Goal: Information Seeking & Learning: Understand process/instructions

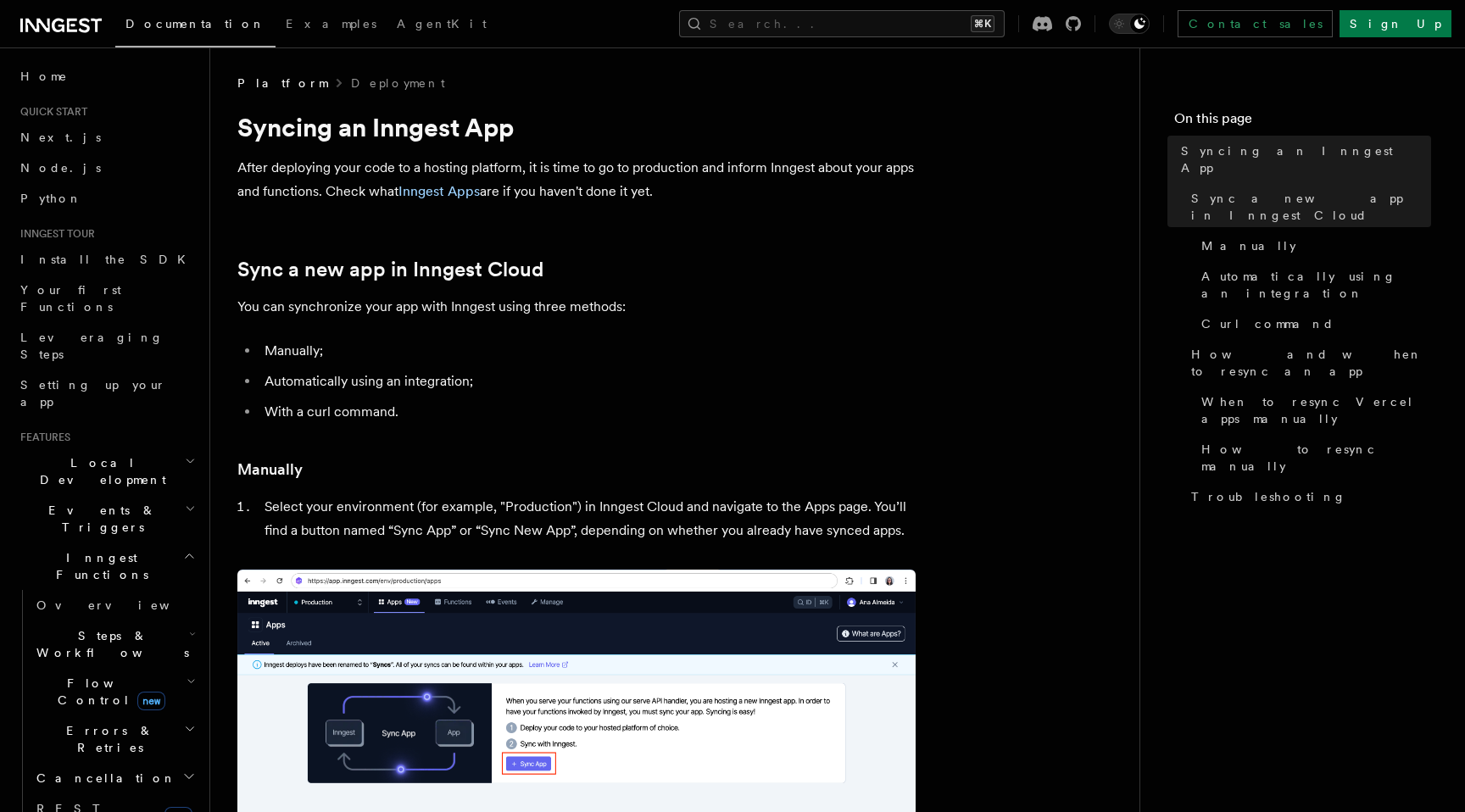
click at [576, 300] on p "You can synchronize your app with Inngest using three methods:" at bounding box center [576, 306] width 678 height 24
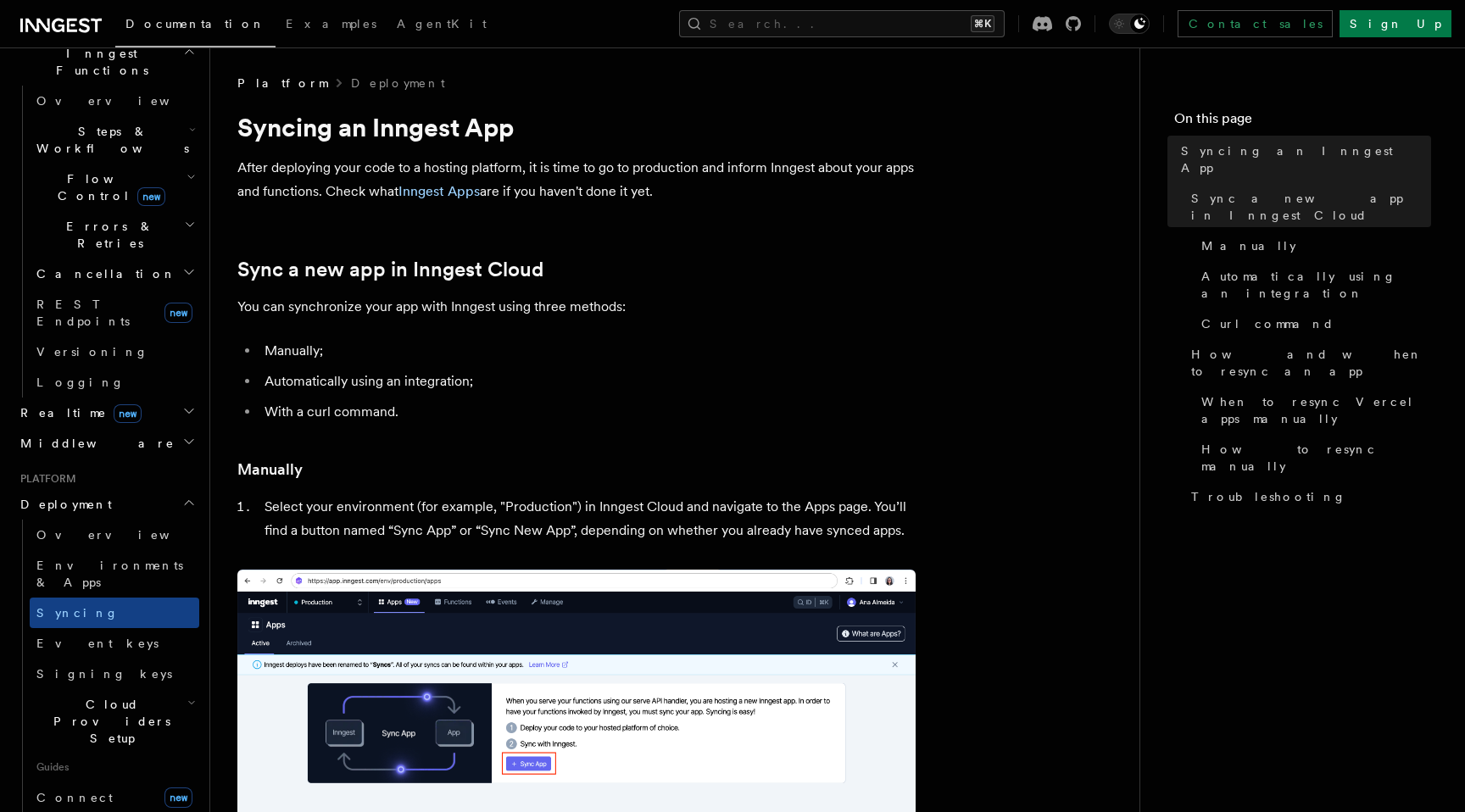
click at [316, 128] on h1 "Syncing an Inngest App" at bounding box center [576, 127] width 678 height 30
click at [510, 127] on h1 "Syncing an Inngest App" at bounding box center [576, 127] width 678 height 30
click at [253, 126] on h1 "Syncing an Inngest App" at bounding box center [576, 127] width 678 height 30
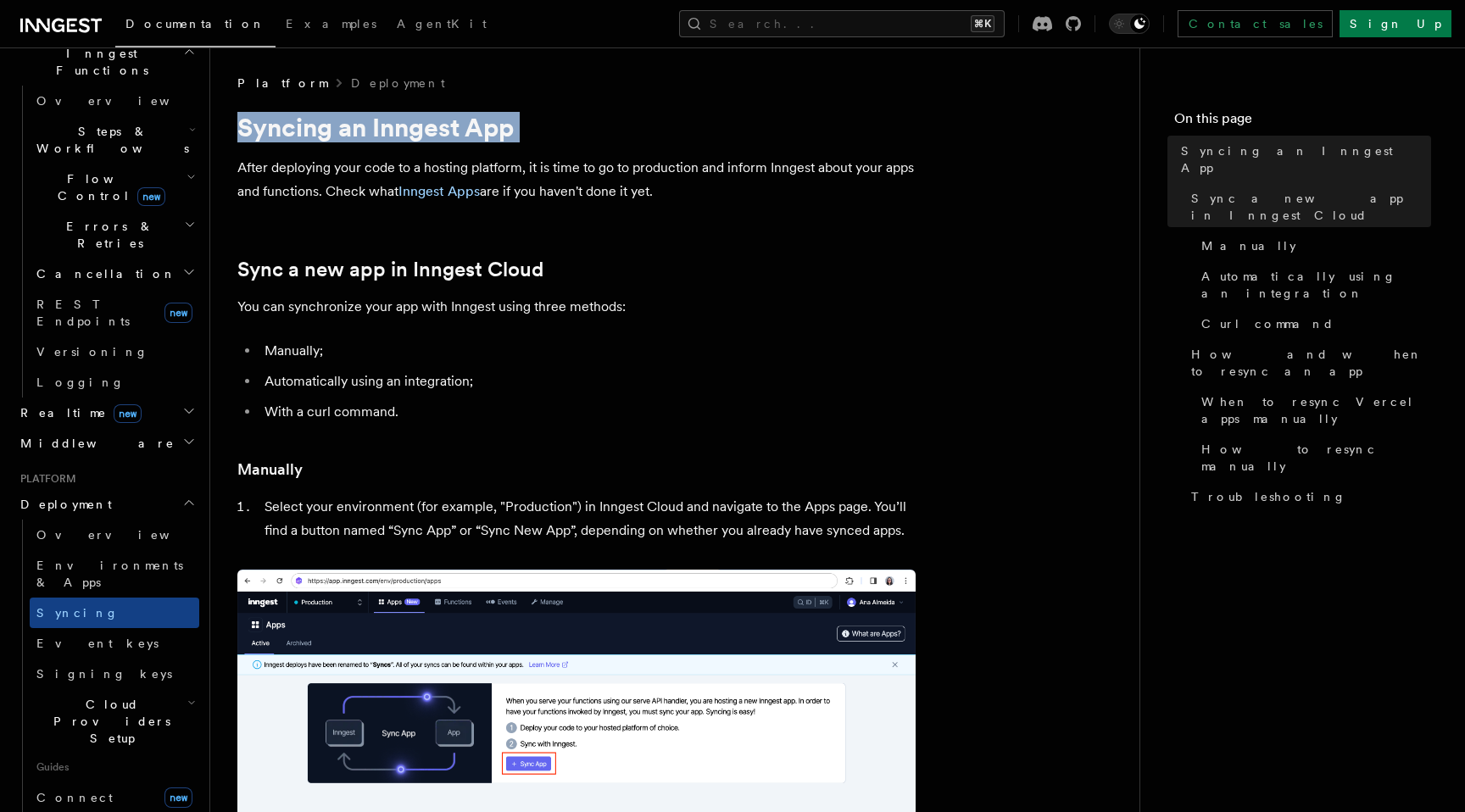
click at [253, 126] on h1 "Syncing an Inngest App" at bounding box center [576, 127] width 678 height 30
click at [289, 270] on link "Sync a new app in Inngest Cloud" at bounding box center [390, 269] width 306 height 24
drag, startPoint x: 289, startPoint y: 270, endPoint x: 343, endPoint y: -187, distance: 460.2
click at [74, 559] on span "Environments & Apps" at bounding box center [109, 574] width 147 height 30
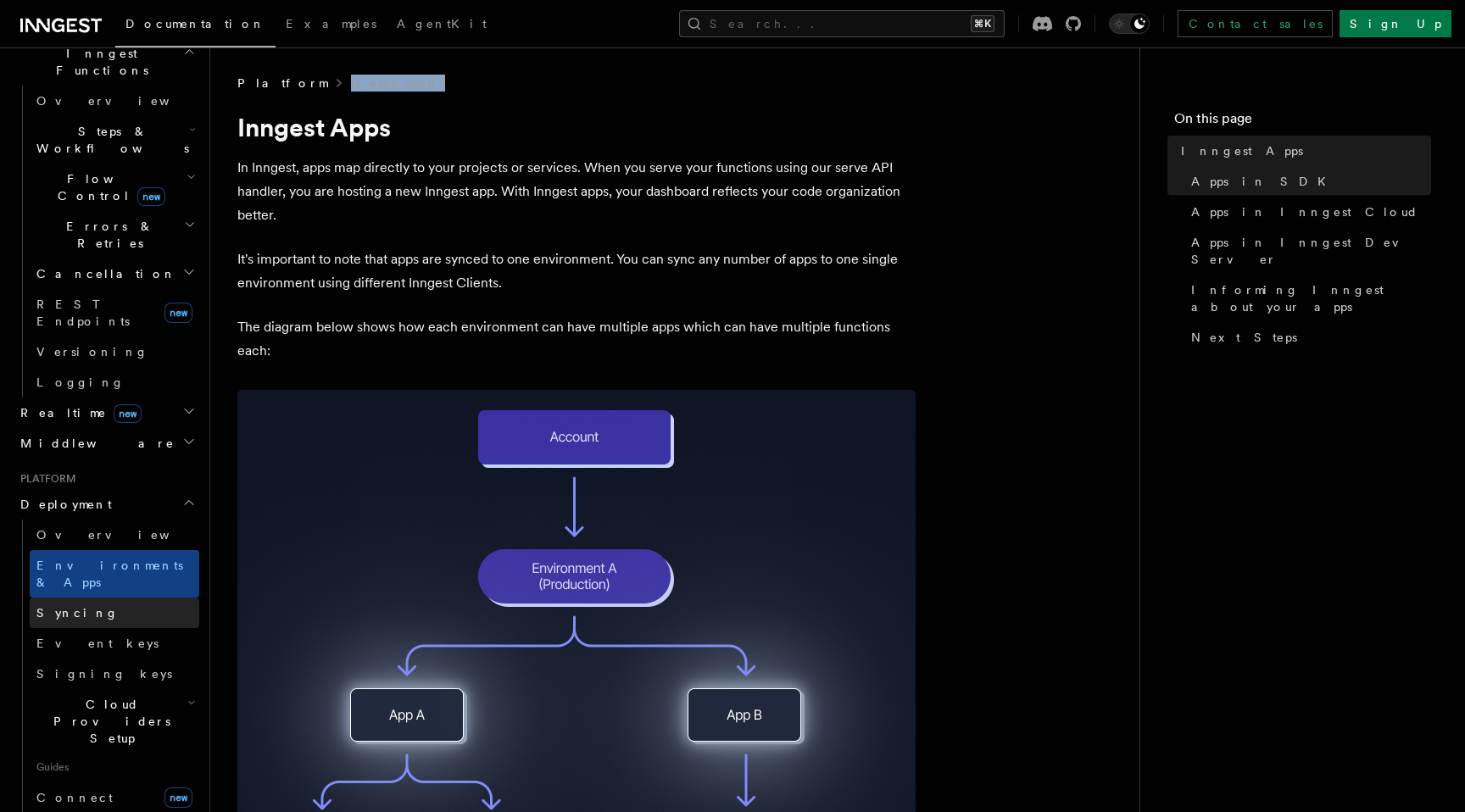
click at [73, 598] on link "Syncing" at bounding box center [114, 613] width 170 height 30
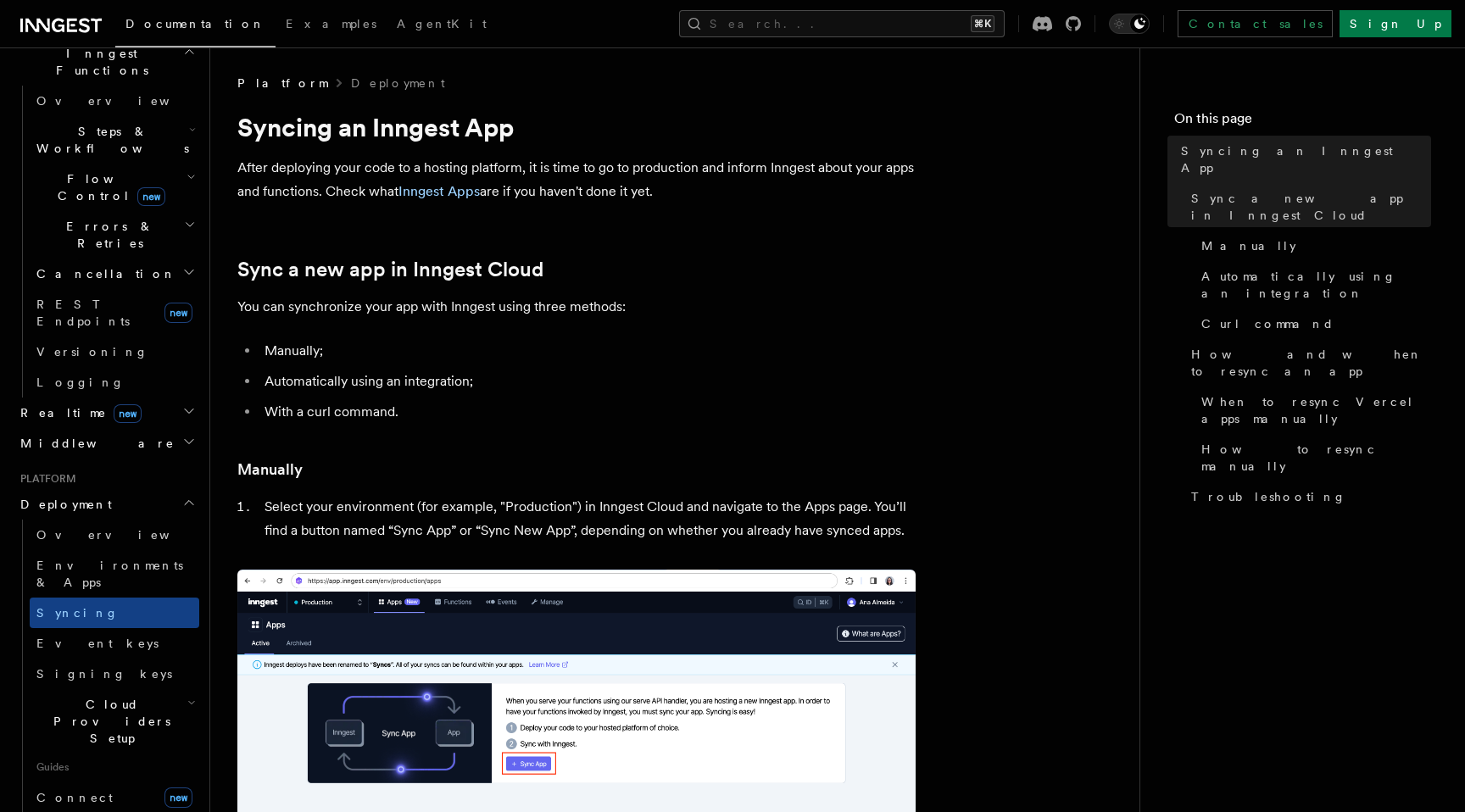
click at [347, 124] on h1 "Syncing an Inngest App" at bounding box center [576, 127] width 678 height 30
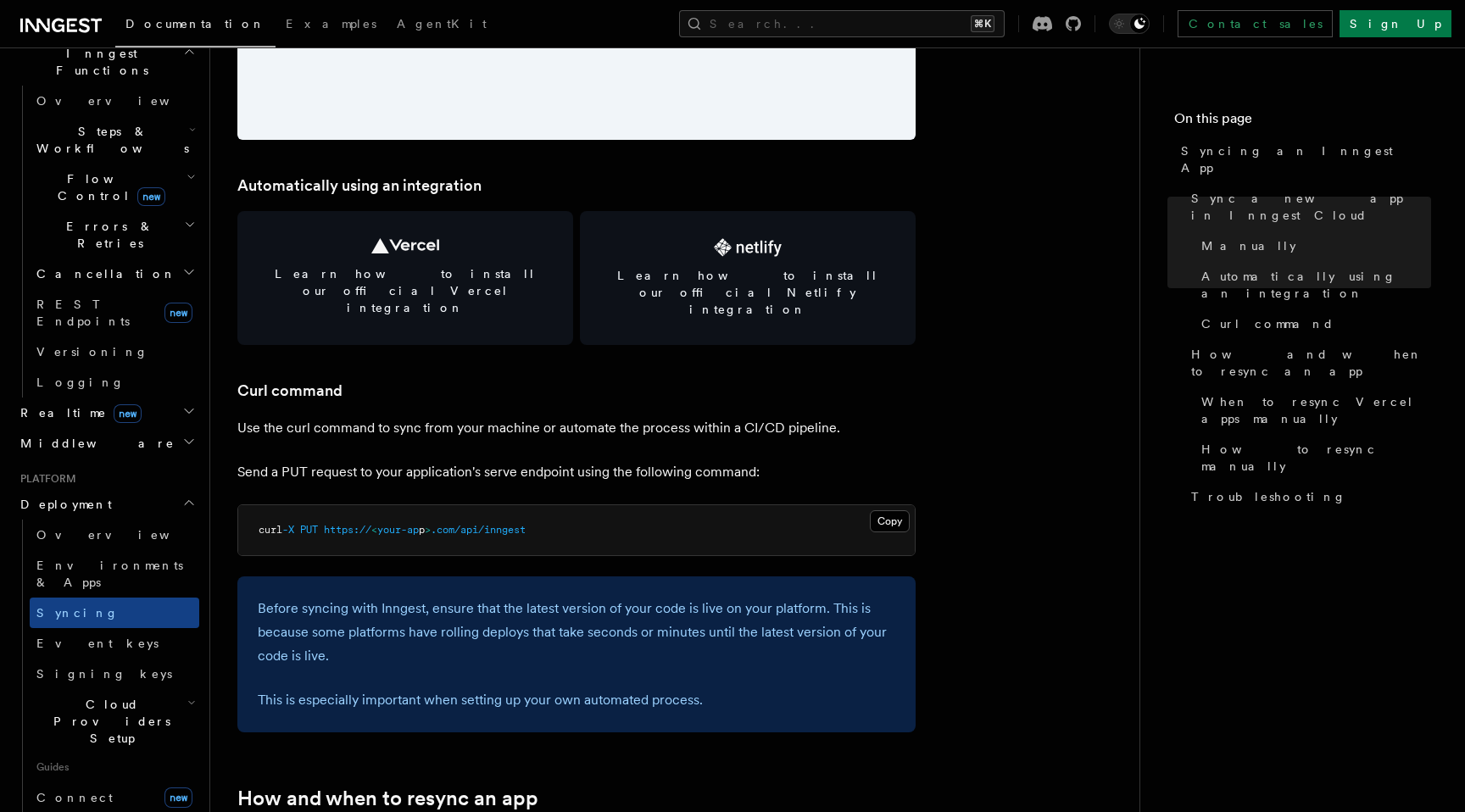
scroll to position [2271, 0]
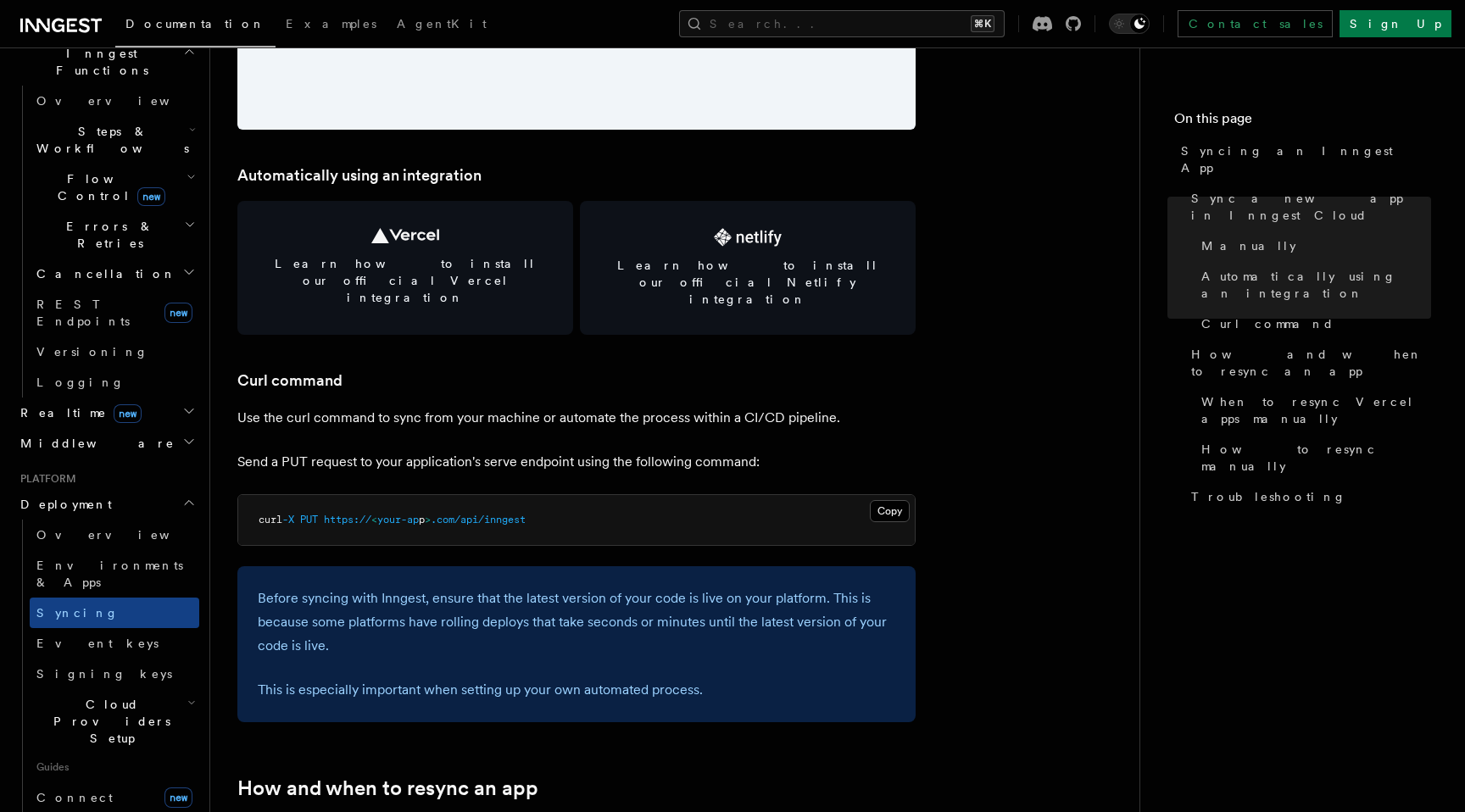
click at [569, 450] on p "Send a PUT request to your application's serve endpoint using the following com…" at bounding box center [576, 461] width 678 height 24
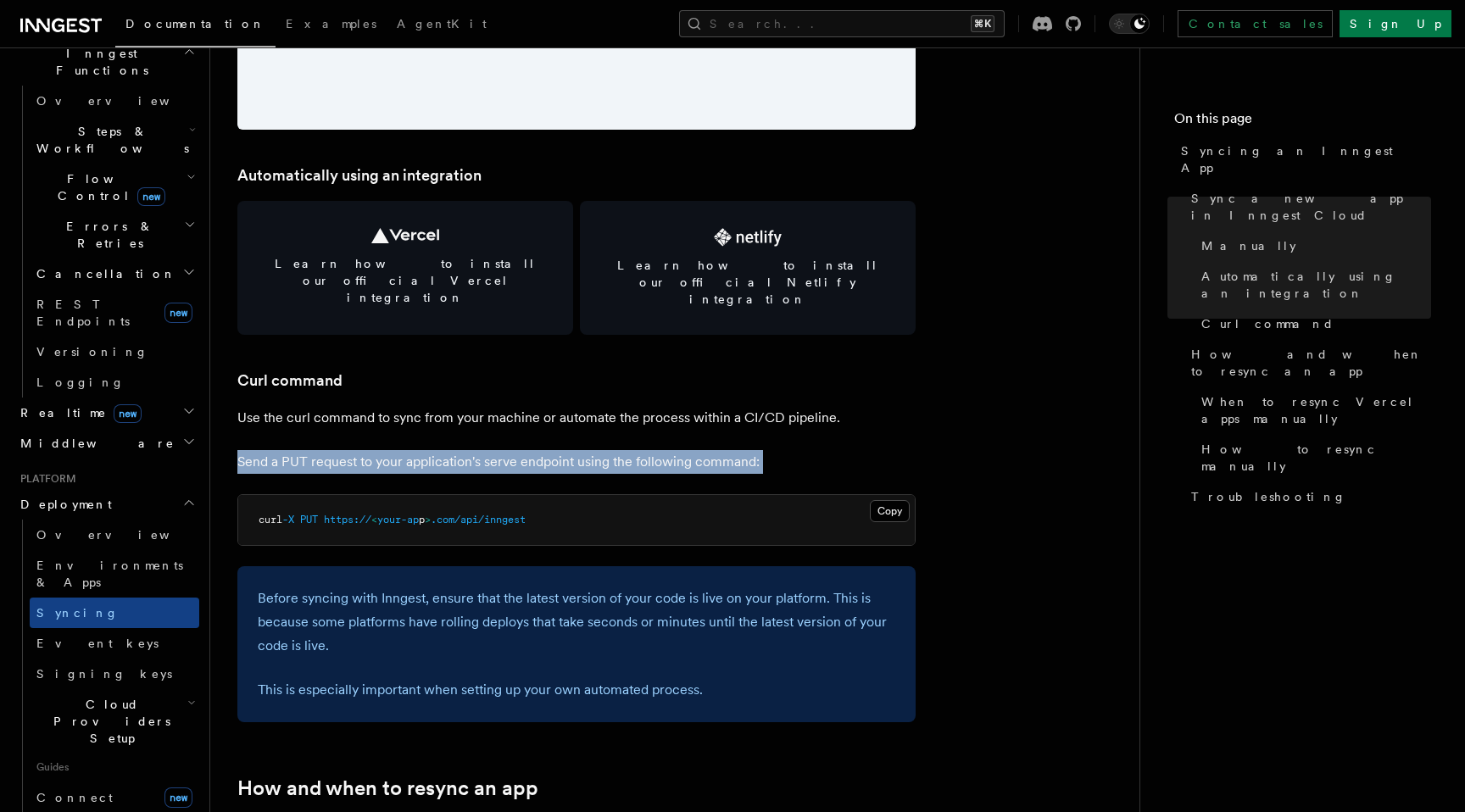
click at [569, 450] on p "Send a PUT request to your application's serve endpoint using the following com…" at bounding box center [576, 461] width 678 height 24
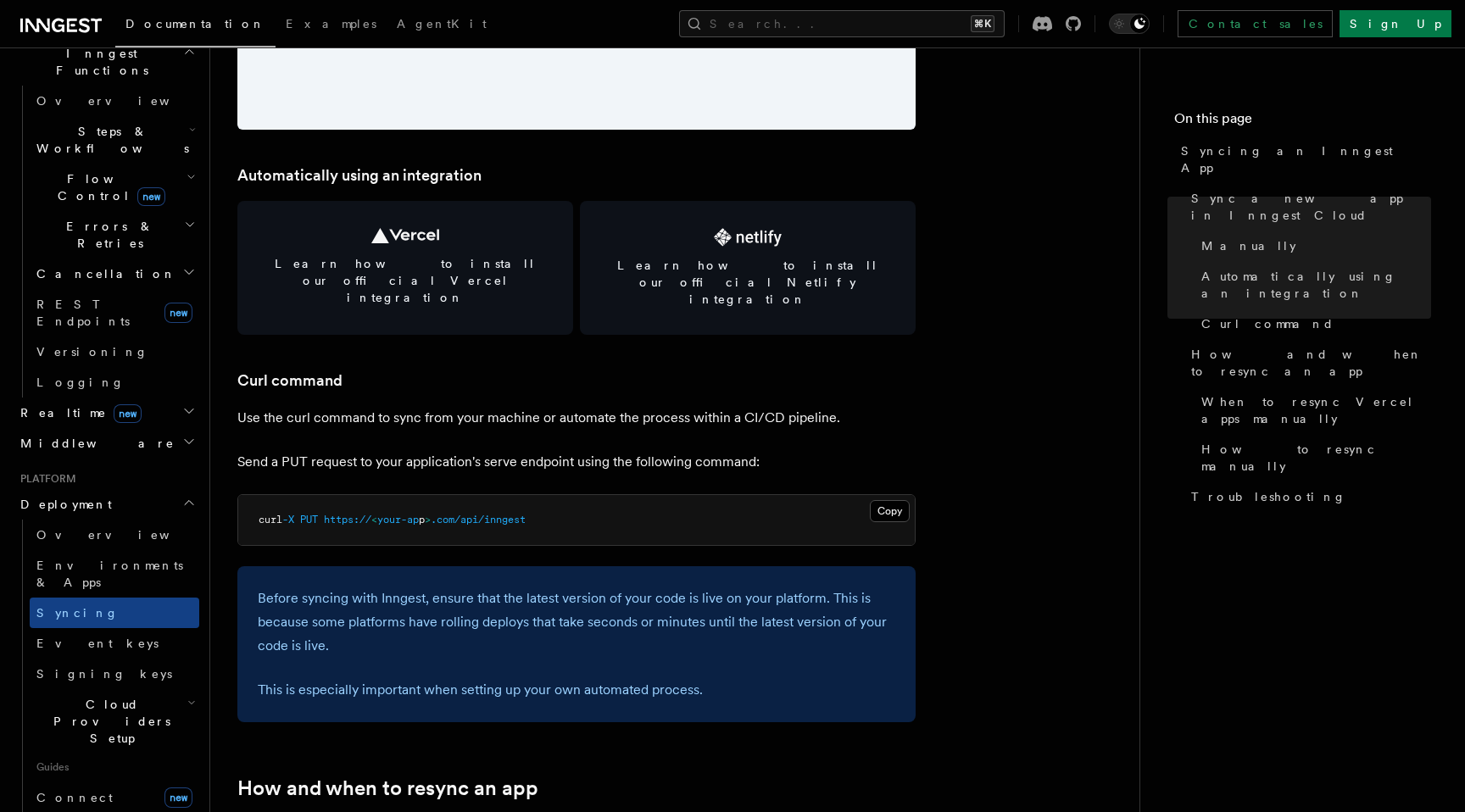
click at [431, 513] on span ">" at bounding box center [428, 519] width 6 height 12
click at [385, 586] on p "Before syncing with Inngest, ensure that the latest version of your code is liv…" at bounding box center [577, 621] width 638 height 71
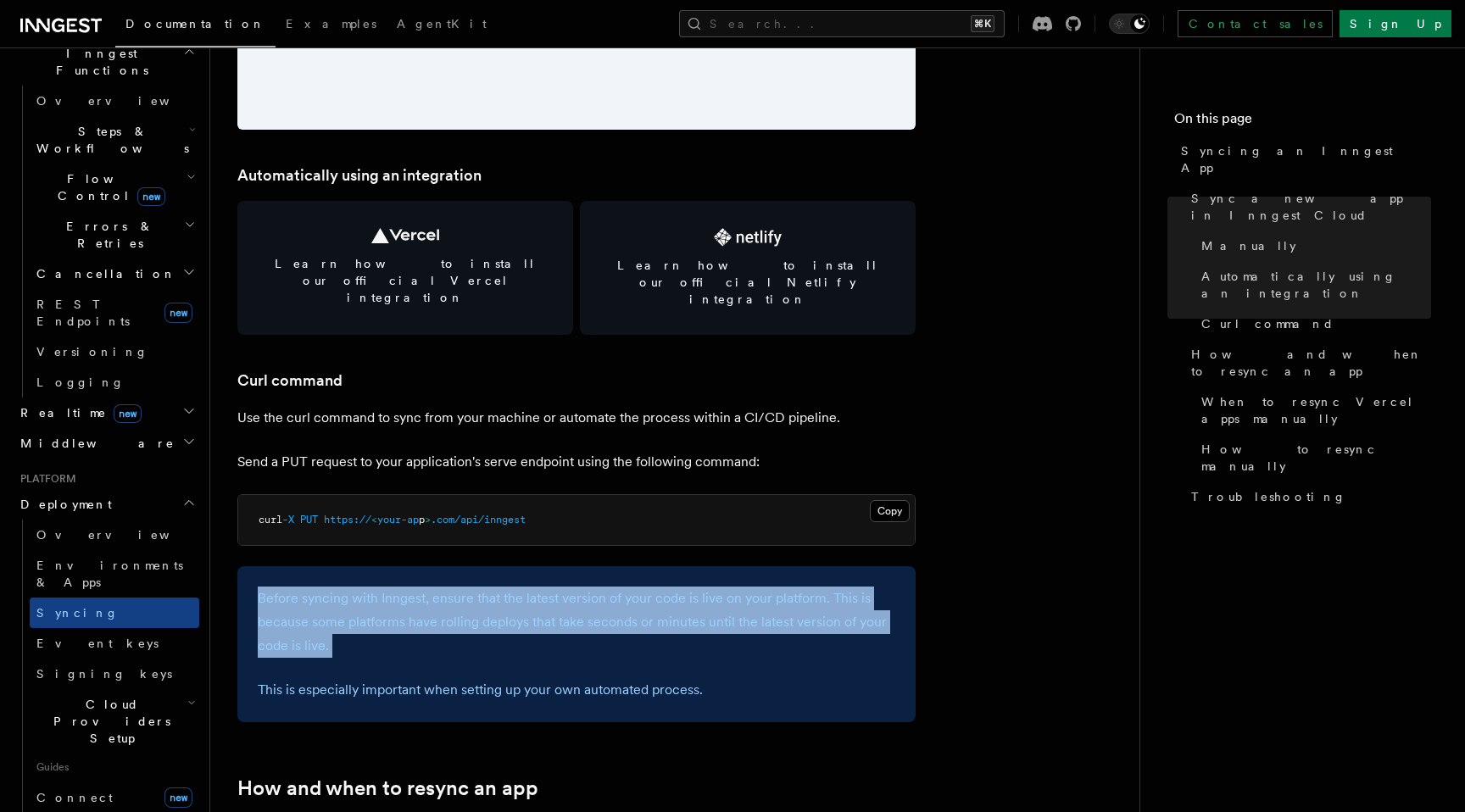
click at [385, 586] on p "Before syncing with Inngest, ensure that the latest version of your code is liv…" at bounding box center [577, 621] width 638 height 71
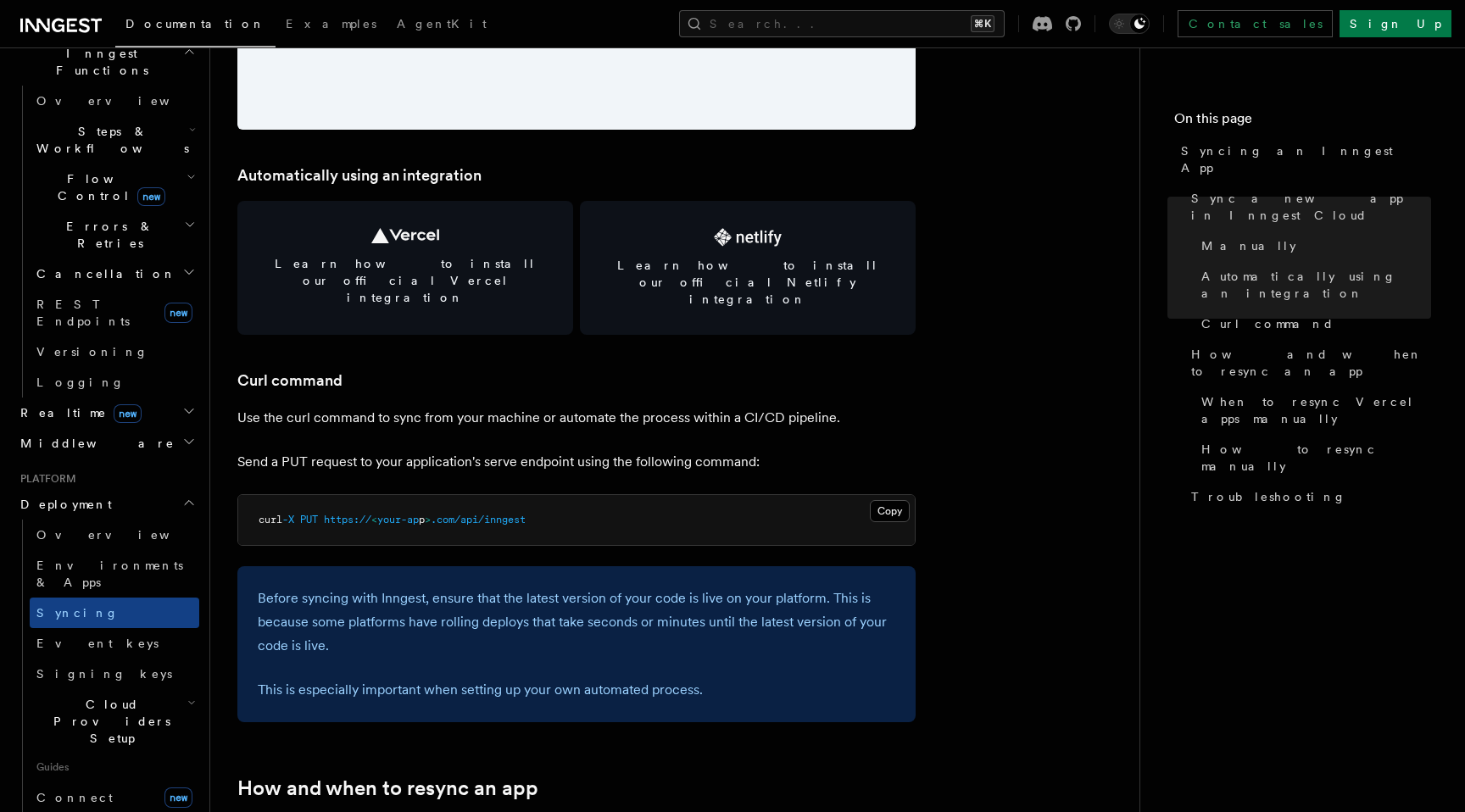
click at [464, 633] on div "Before syncing with Inngest, ensure that the latest version of your code is liv…" at bounding box center [576, 644] width 678 height 156
click at [638, 678] on p "This is especially important when setting up your own automated process." at bounding box center [577, 690] width 638 height 24
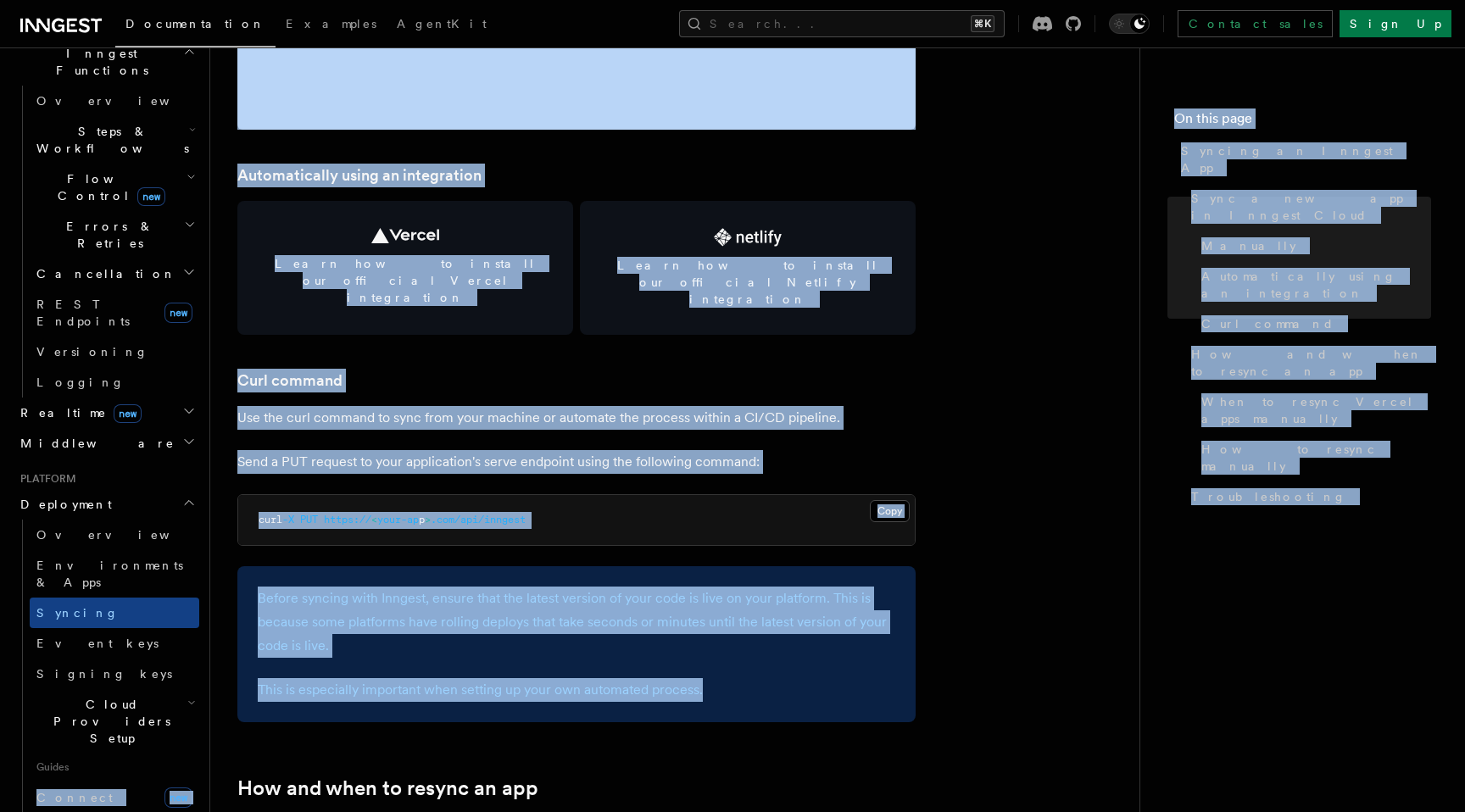
drag, startPoint x: 753, startPoint y: 679, endPoint x: 200, endPoint y: 546, distance: 568.8
click at [211, 545] on div "Search... Documentation Examples AgentKit Home Quick start Next.js Node.js Pyth…" at bounding box center [838, 560] width 1254 height 5661
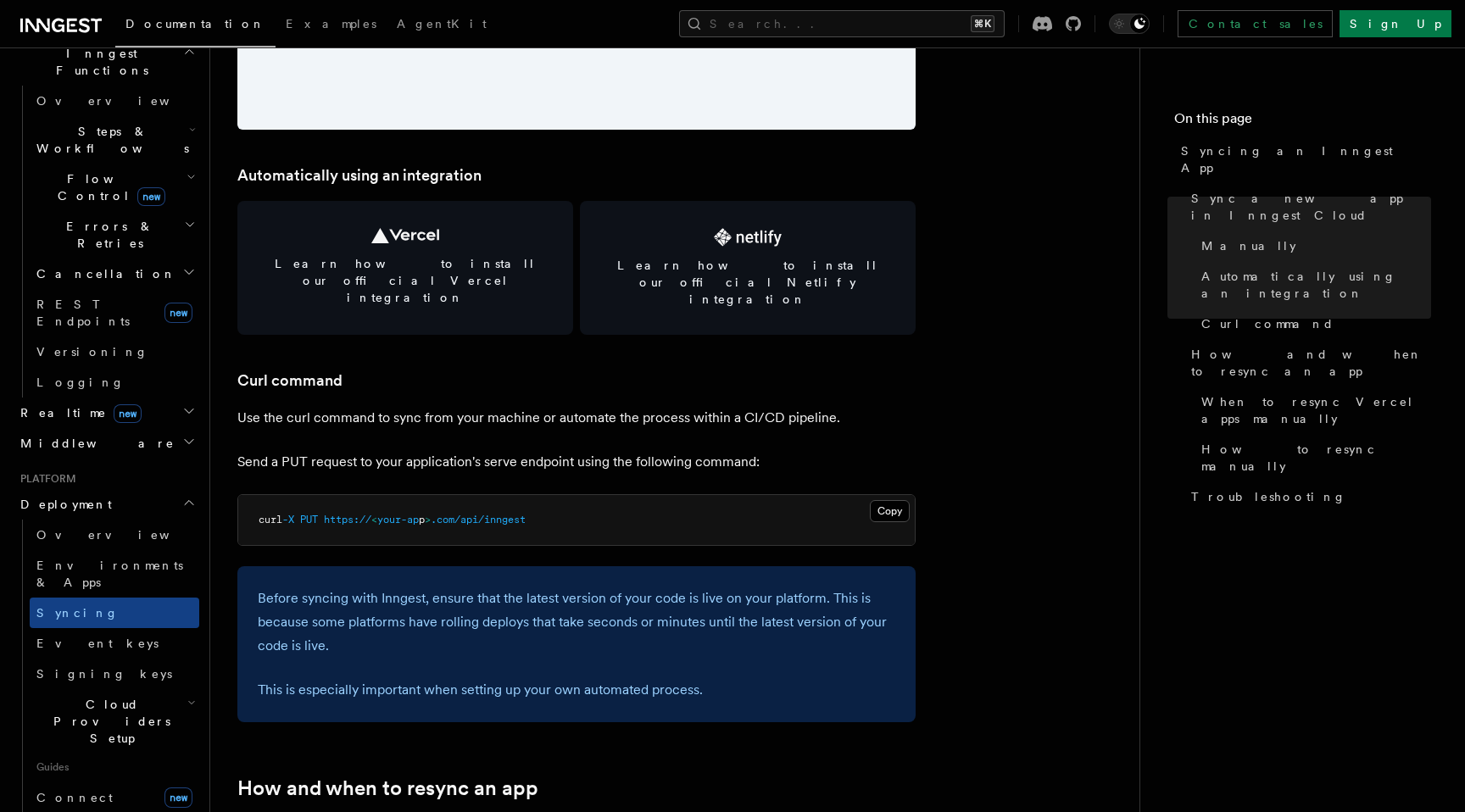
click at [328, 590] on p "Before syncing with Inngest, ensure that the latest version of your code is liv…" at bounding box center [577, 621] width 638 height 71
click at [328, 586] on p "Before syncing with Inngest, ensure that the latest version of your code is liv…" at bounding box center [577, 621] width 638 height 71
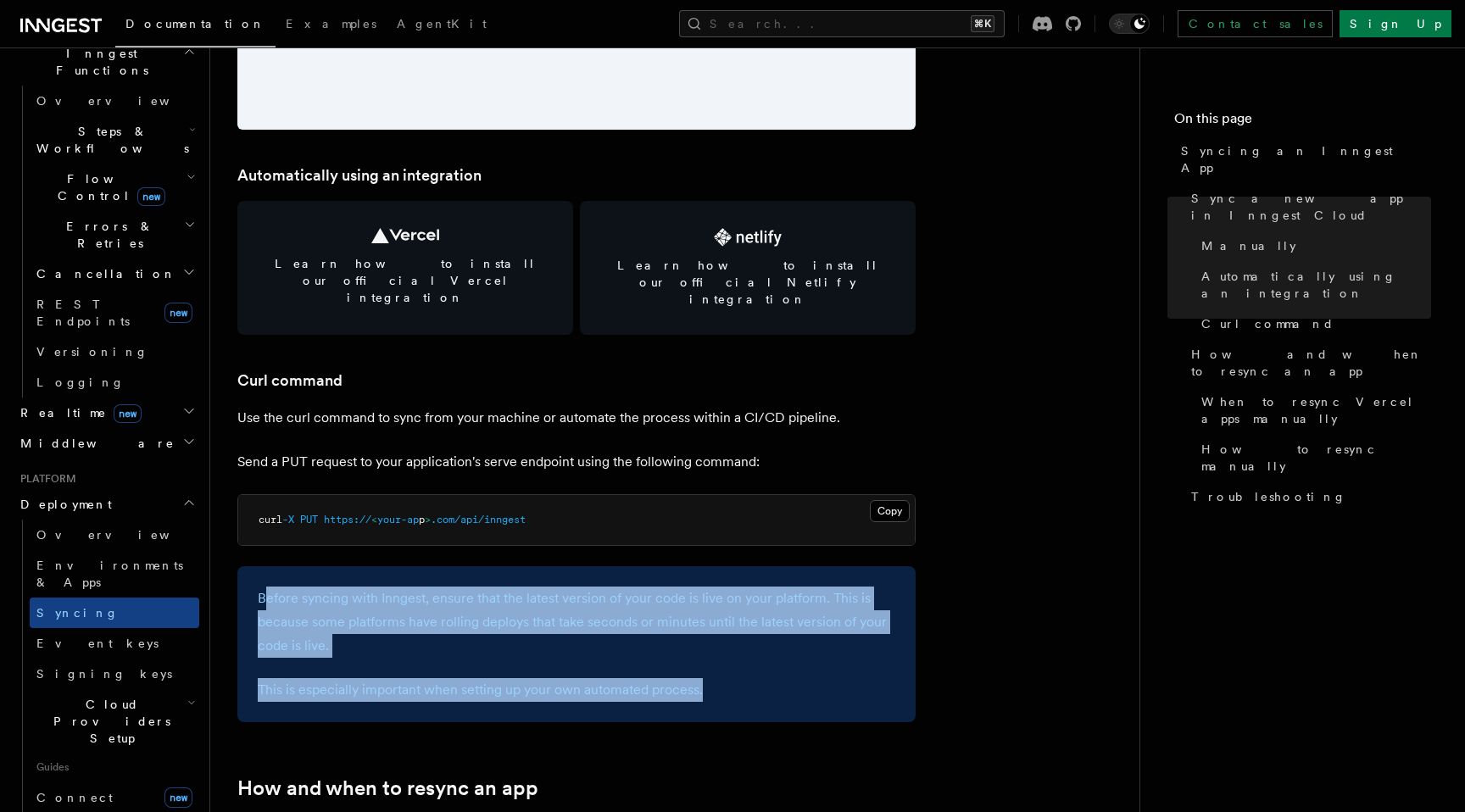
drag, startPoint x: 262, startPoint y: 557, endPoint x: 725, endPoint y: 674, distance: 477.6
click at [725, 674] on div "Before syncing with Inngest, ensure that the latest version of your code is liv…" at bounding box center [576, 644] width 678 height 156
drag, startPoint x: 725, startPoint y: 671, endPoint x: 269, endPoint y: 544, distance: 473.4
click at [269, 566] on div "Before syncing with Inngest, ensure that the latest version of your code is liv…" at bounding box center [576, 644] width 678 height 156
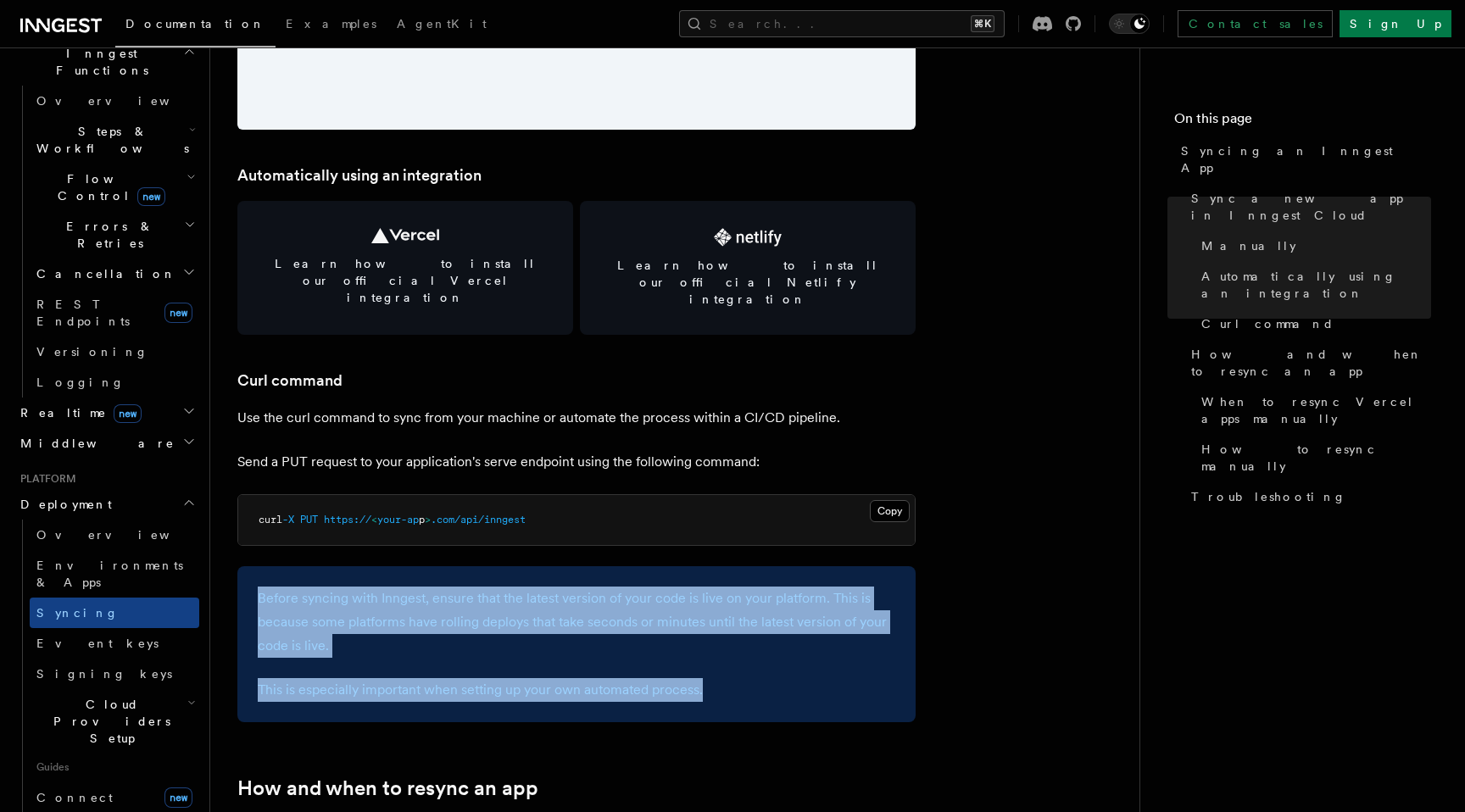
copy div "Before syncing with Inngest, ensure that the latest version of your code is liv…"
